Goal: Complete application form: Complete application form

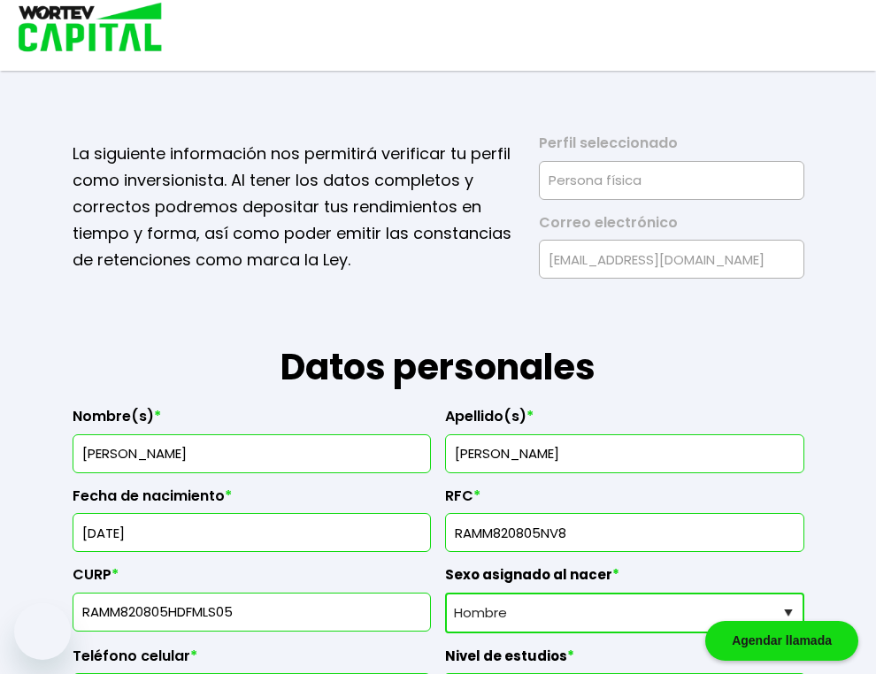
select select "Hombre"
select select "Licenciatura"
select select "DF"
select select "BBVA Bancomer"
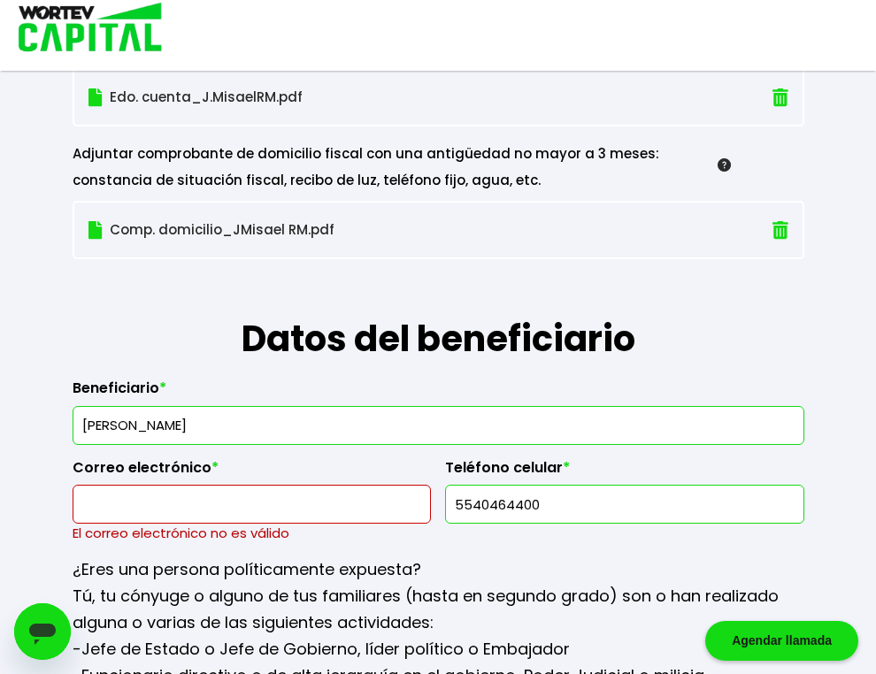
click at [242, 523] on input "text" at bounding box center [251, 504] width 342 height 37
click at [255, 512] on input "text" at bounding box center [251, 504] width 342 height 37
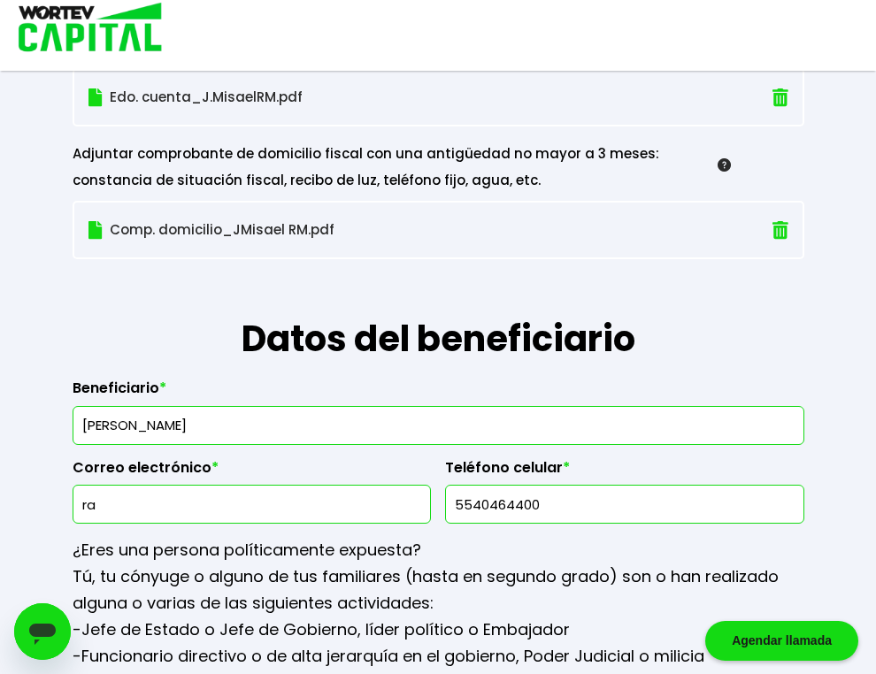
type input "r"
type input "[EMAIL_ADDRESS][DOMAIN_NAME]"
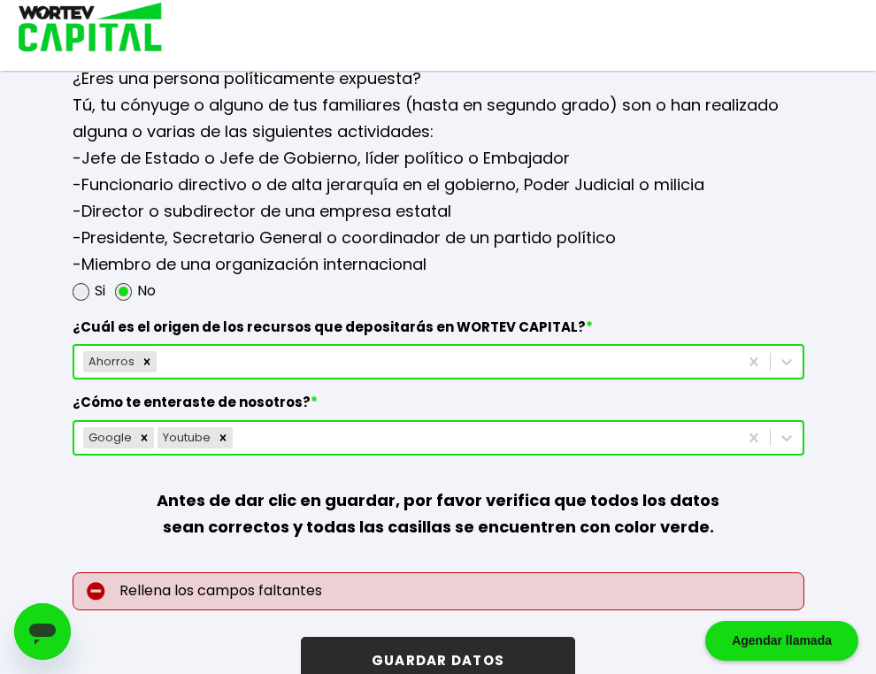
scroll to position [2381, 0]
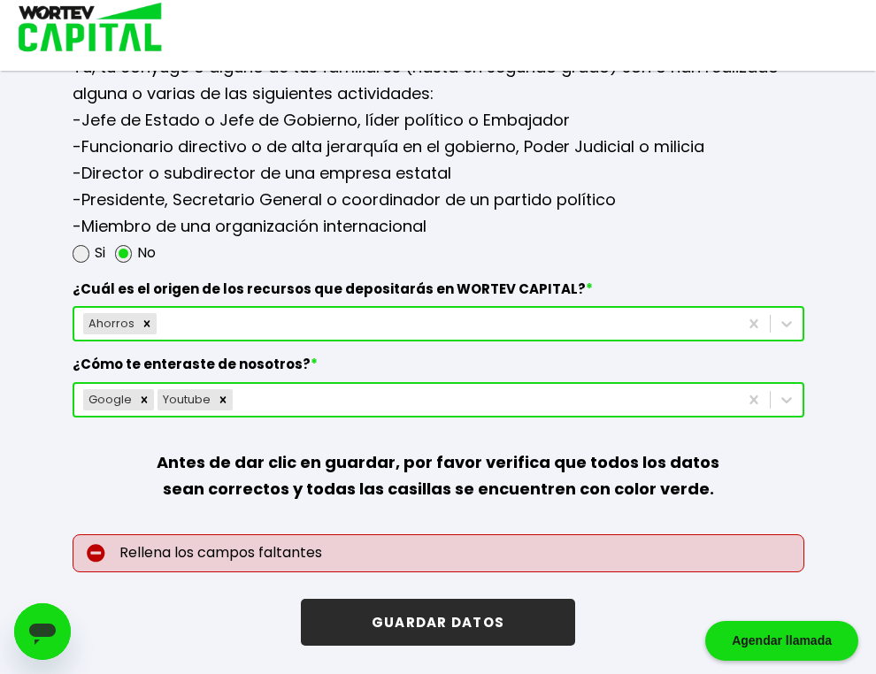
click at [494, 616] on button "GUARDAR DATOS" at bounding box center [438, 622] width 274 height 47
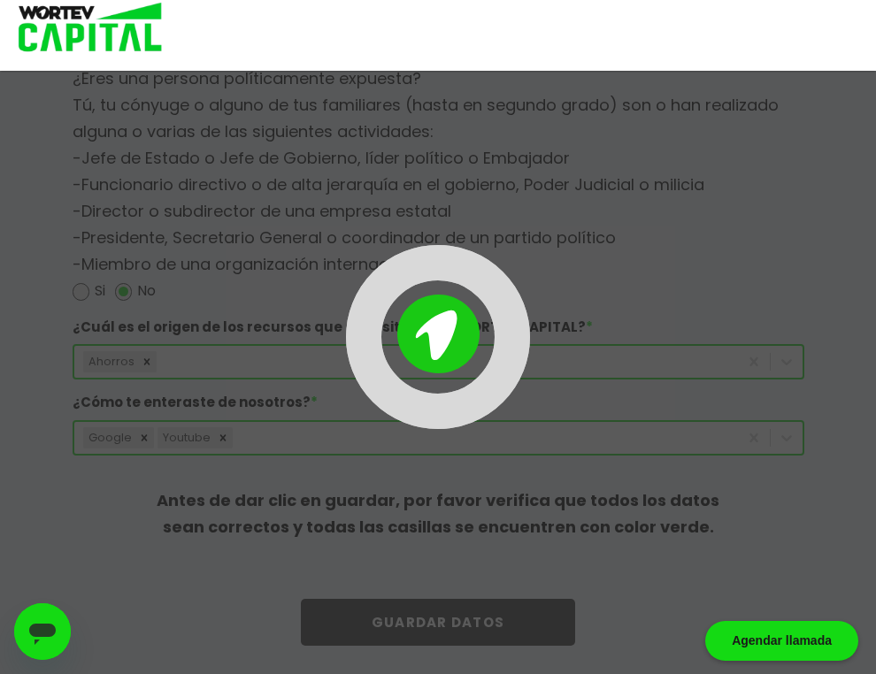
scroll to position [2341, 0]
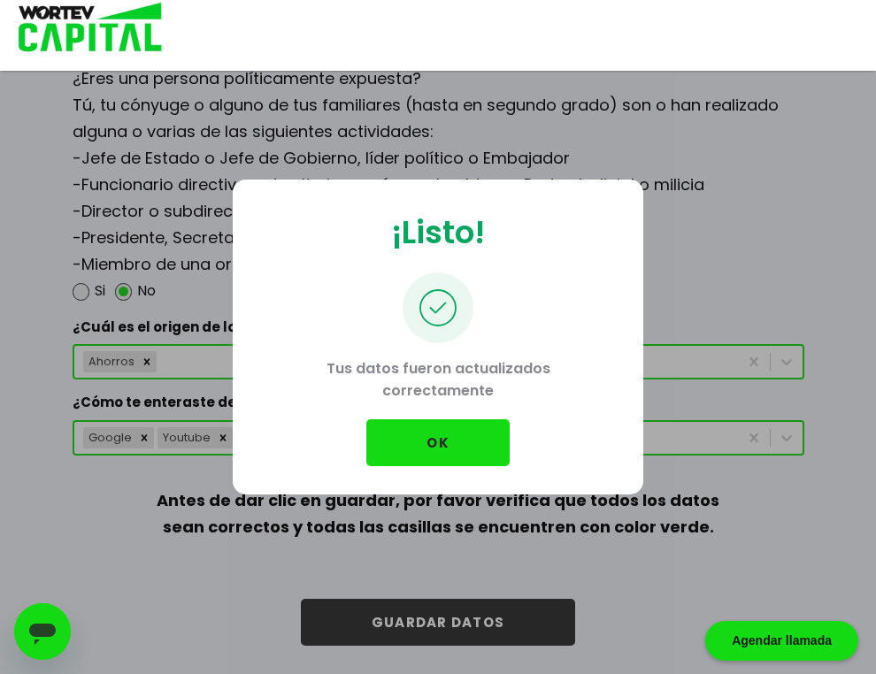
click at [433, 448] on button "OK" at bounding box center [437, 442] width 143 height 47
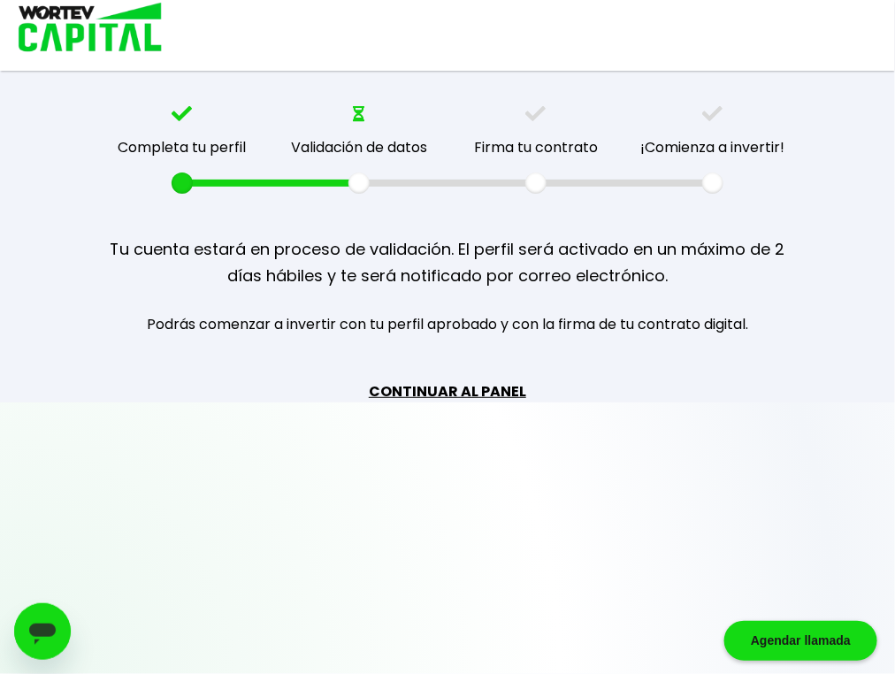
click at [470, 393] on link "CONTINUAR AL PANEL" at bounding box center [447, 391] width 157 height 22
